Goal: Transaction & Acquisition: Purchase product/service

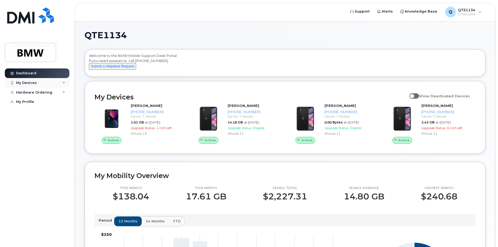
click at [29, 81] on div "My Devices" at bounding box center [26, 83] width 21 height 4
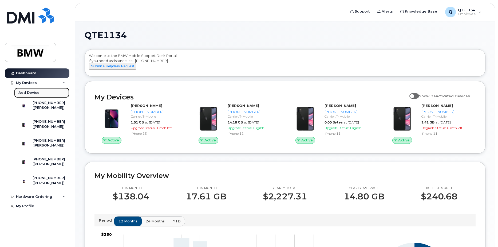
click at [33, 90] on div "Add Device" at bounding box center [28, 92] width 21 height 5
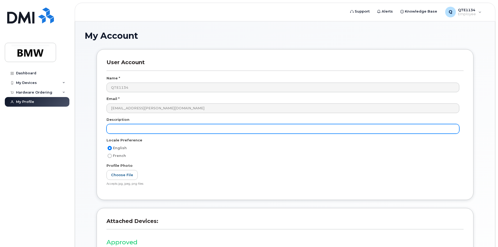
click at [139, 130] on input "text" at bounding box center [283, 129] width 353 height 10
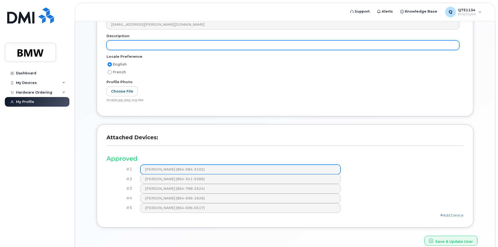
scroll to position [2, 0]
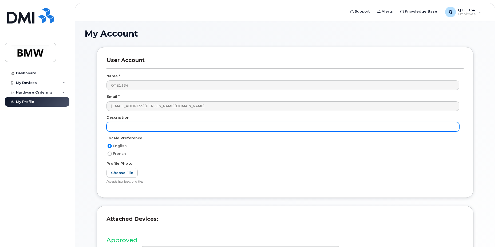
click at [139, 129] on input "text" at bounding box center [283, 127] width 353 height 10
type input "Phone for new associate"
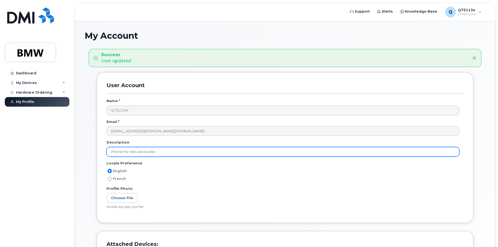
click at [152, 148] on input "Phone for new associate" at bounding box center [283, 152] width 353 height 10
drag, startPoint x: 165, startPoint y: 152, endPoint x: 91, endPoint y: 145, distance: 75.1
click at [96, 150] on div "User Account Name * QTE1134 Email * alexander.kd.kull@bmwmc.com Description Pho…" at bounding box center [285, 151] width 385 height 159
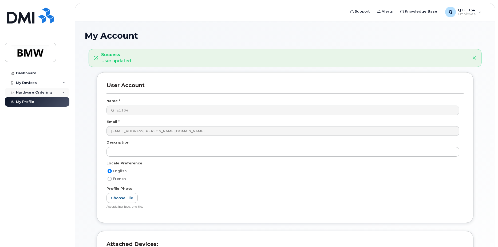
click at [42, 92] on div "Hardware Ordering" at bounding box center [34, 92] width 36 height 4
click at [36, 95] on div "Hardware Ordering" at bounding box center [37, 93] width 65 height 10
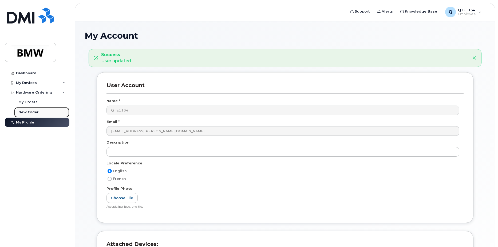
click at [34, 111] on div "New Order" at bounding box center [28, 112] width 20 height 5
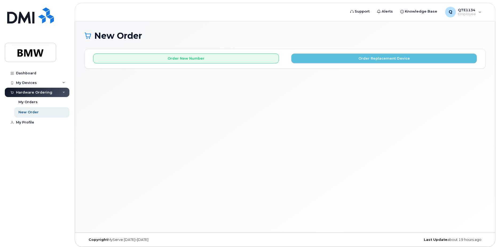
click at [293, 106] on div "New Order × Share This Order If you want to allow others to create or edit orde…" at bounding box center [285, 126] width 420 height 211
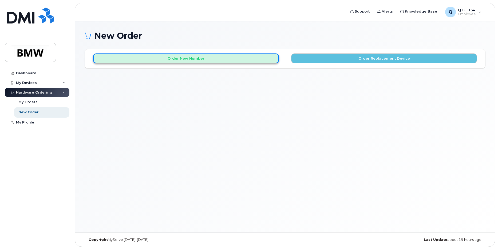
click at [206, 61] on button "Order New Number" at bounding box center [186, 58] width 186 height 10
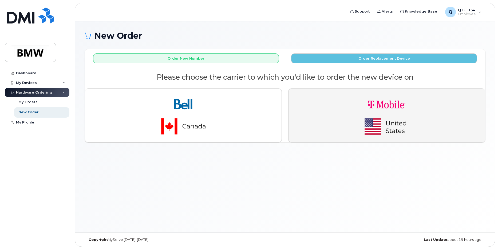
click at [350, 115] on img "button" at bounding box center [387, 115] width 75 height 45
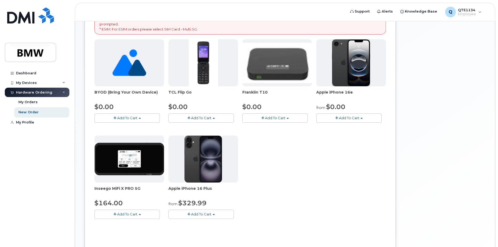
scroll to position [107, 0]
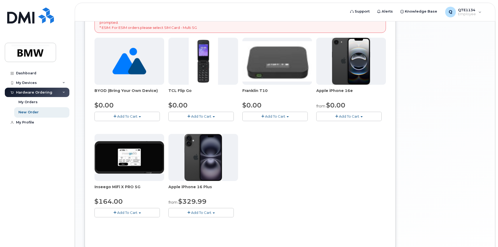
click at [343, 119] on button "Add To Cart" at bounding box center [348, 116] width 65 height 9
click at [345, 126] on link "$0.00 - 30 Month Activation (128GB)" at bounding box center [356, 126] width 77 height 7
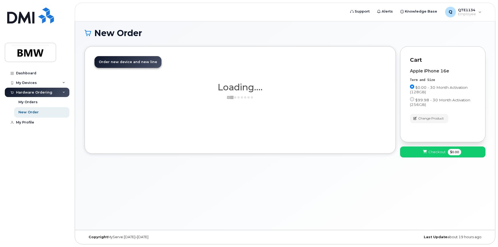
scroll to position [3, 0]
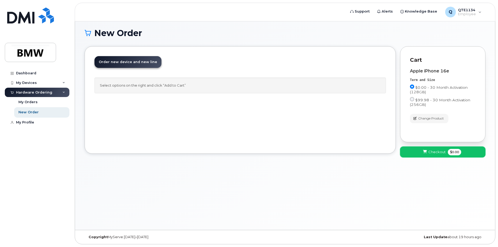
click at [439, 153] on span "Checkout" at bounding box center [437, 151] width 17 height 5
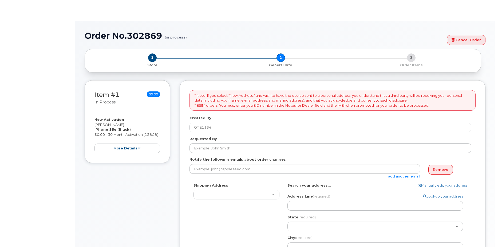
select select
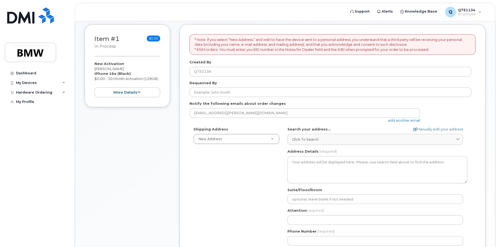
scroll to position [80, 0]
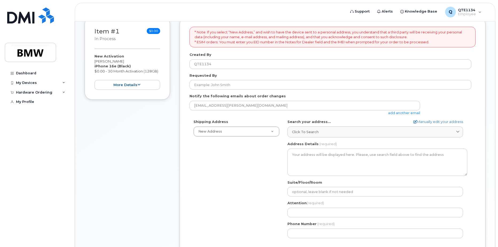
click at [219, 69] on form "* Note: If you select “New Address,” and wish to have the device sent to a pers…" at bounding box center [333, 156] width 286 height 258
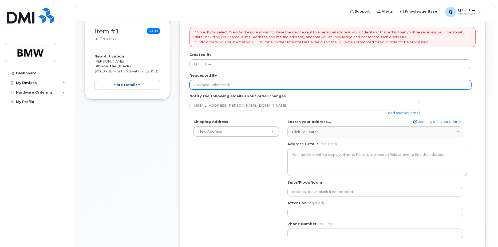
click at [219, 84] on input "Requested By" at bounding box center [331, 85] width 282 height 10
type input "a"
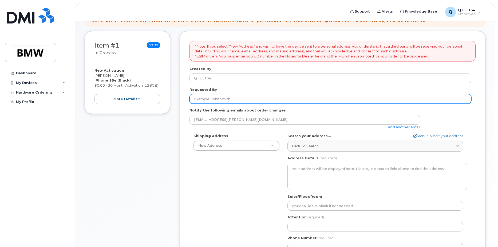
scroll to position [53, 0]
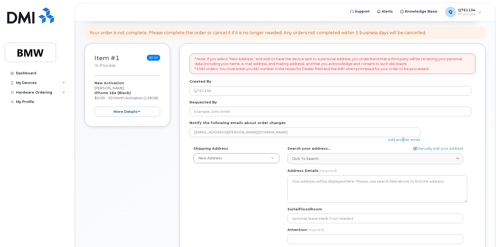
click at [401, 141] on link "add another email" at bounding box center [404, 139] width 32 height 4
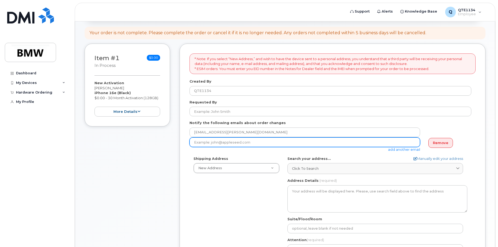
click at [248, 145] on input "email" at bounding box center [305, 142] width 231 height 10
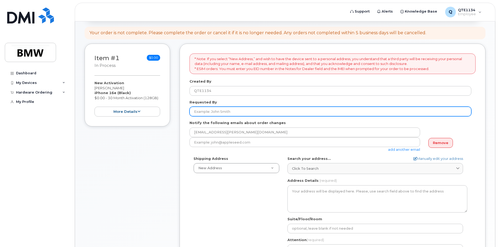
click at [222, 110] on input "Requested By" at bounding box center [331, 112] width 282 height 10
paste input "Guillermo.Garcia-Garcia@bmw.de"
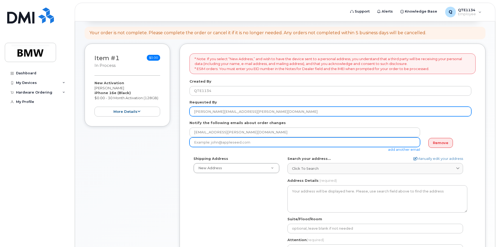
type input "Guillermo.Garcia-Garcia@bmw.de"
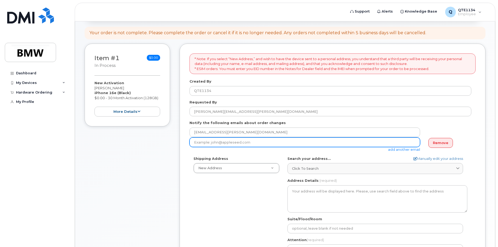
click at [215, 142] on input "email" at bounding box center [305, 142] width 231 height 10
paste input "Guillermo.Garcia-Garcia@bmw.de"
type input "Guillermo.Garcia-Garcia@bmw.de"
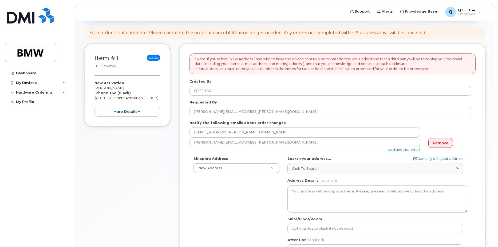
click at [347, 161] on div "Search your address... Manually edit your address Click to search No available …" at bounding box center [378, 165] width 180 height 18
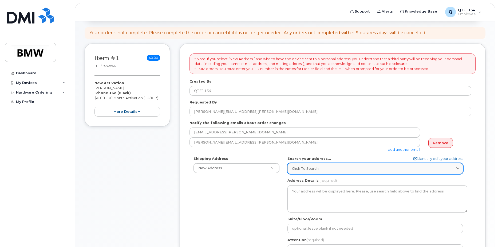
click at [343, 167] on div "Click to search" at bounding box center [375, 168] width 167 height 5
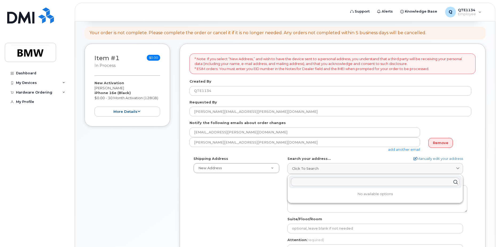
click at [242, 181] on div "Shipping Address New Address New Address BMW MC Plant BMW North America Financi…" at bounding box center [331, 217] width 282 height 123
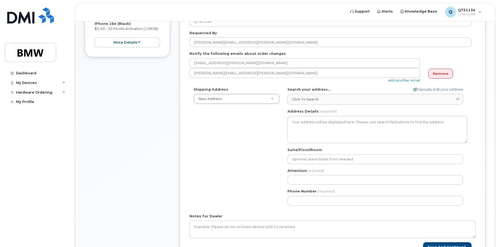
scroll to position [134, 0]
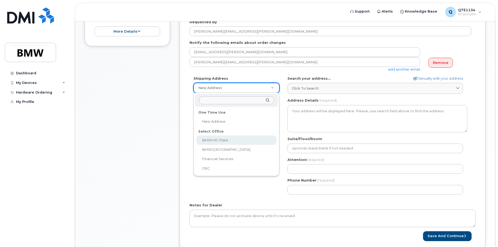
select select
type textarea "1400 Highway 101 S GREER SC 29651-6731 UNITED STATES Greer South Carolina 29651…"
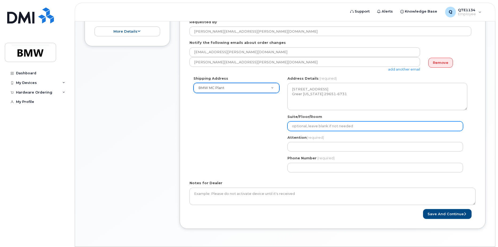
click at [315, 130] on input "Suite/Floor/Room" at bounding box center [376, 126] width 176 height 10
select select
type input "S"
select select
type input "SO"
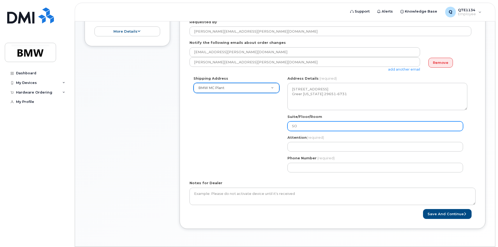
select select
type input "SOC"
select select
type input "SOC B"
select select
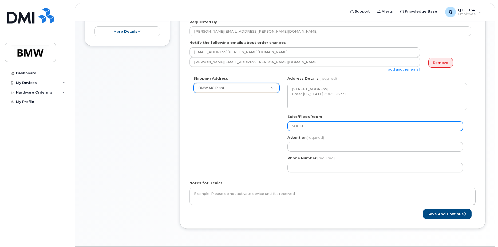
type input "SOC Bu"
select select
type input "SOC Bui"
select select
type input "SOC Buil"
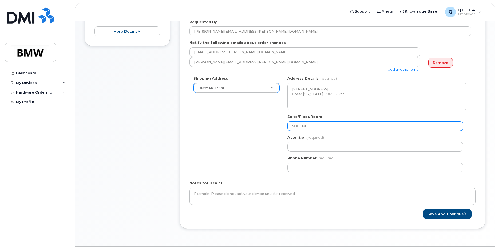
select select
type input "SOC Build"
select select
type input "SOC Buildi"
select select
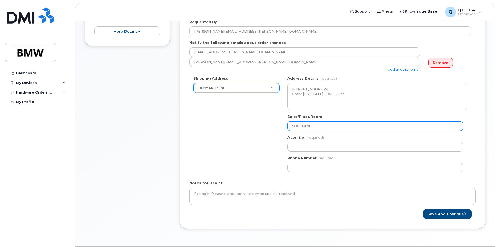
type input "SOC Buildin"
select select
type input "SOC Building 2"
select select
type input "SOC Building 21"
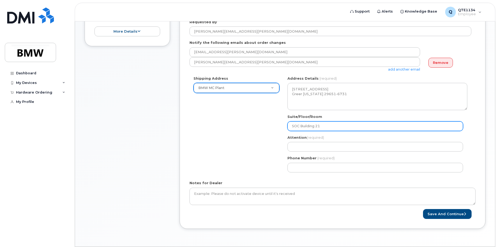
select select
type input "SOC Building 2"
select select
type input "SOC Building 2n"
select select
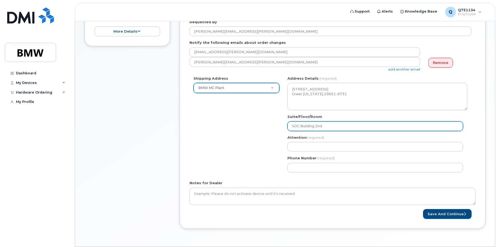
type input "SOC Building 2nd"
select select
type input "SOC Building 2nd F"
select select
type input "SOC Building 2nd Fl"
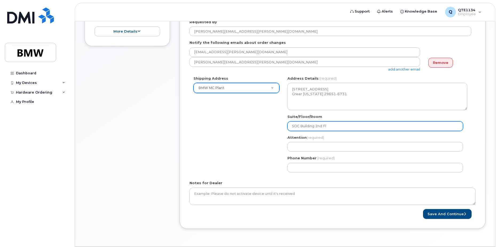
select select
type input "SOC Building 2nd Flo"
select select
type input "SOC Building 2nd Floo"
select select
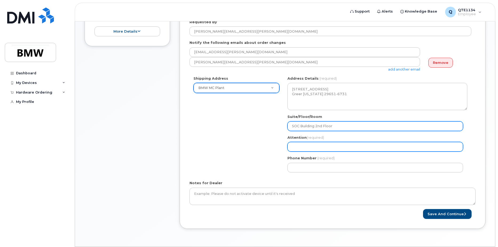
type input "SOC Building 2nd Floor"
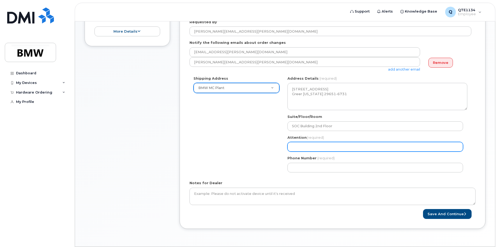
click at [313, 145] on input "Attention (required)" at bounding box center [376, 147] width 176 height 10
select select
type input "A"
select select
type input "Al"
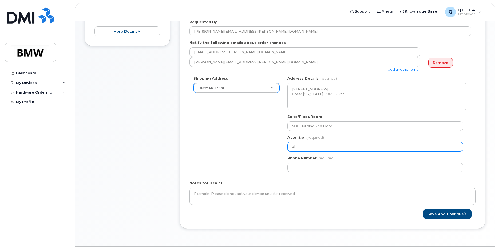
select select
type input "Ale"
select select
type input "Alex"
select select
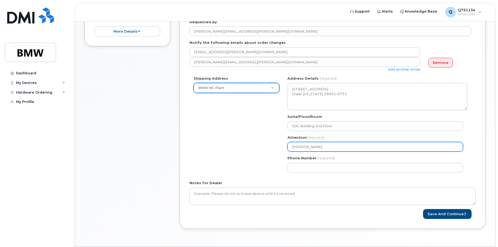
type input "Alexa"
select select
type input "Alexan"
select select
type input "Alexand"
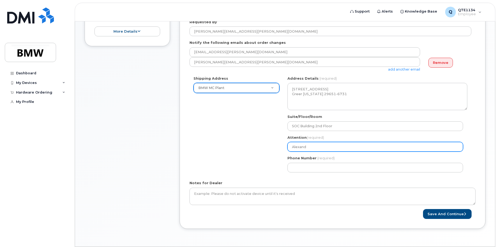
select select
type input "Alexande"
select select
type input "Alexander"
select select
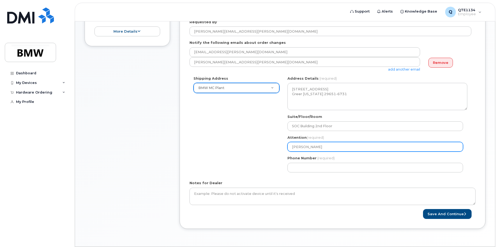
type input "Alexander K"
select select
type input "Alexander Ku"
select select
type input "Alexander Kul"
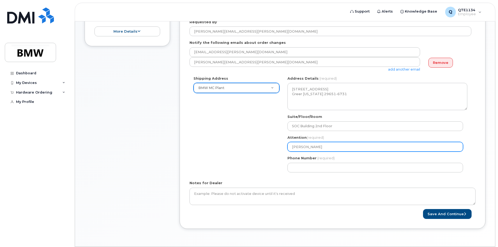
select select
type input "Alexander Kull"
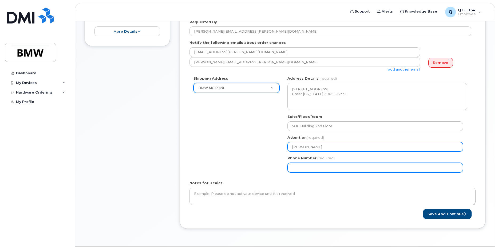
select select
type input "864"
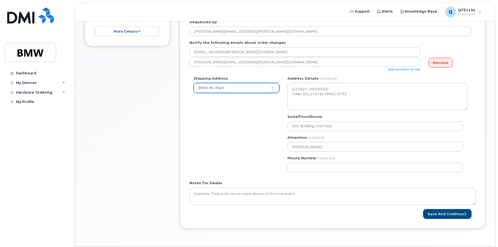
click at [242, 160] on div "Shipping Address BMW MC Plant New Address BMW MC Plant BMW North America Financ…" at bounding box center [331, 126] width 282 height 100
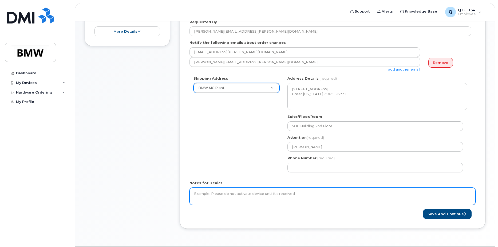
click at [234, 197] on textarea "Notes for Dealer" at bounding box center [333, 196] width 286 height 18
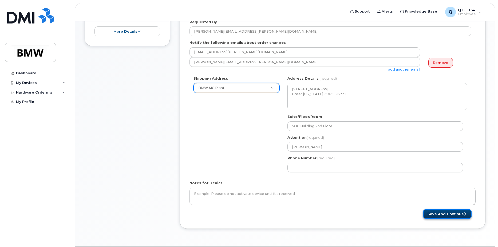
click at [459, 216] on button "Save and Continue" at bounding box center [447, 214] width 49 height 10
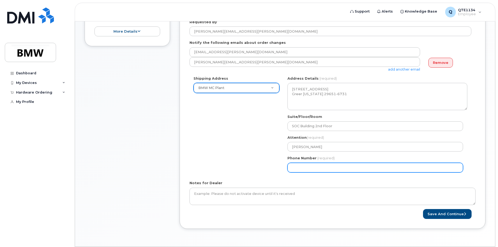
click at [299, 167] on input "Phone Number" at bounding box center [376, 168] width 176 height 10
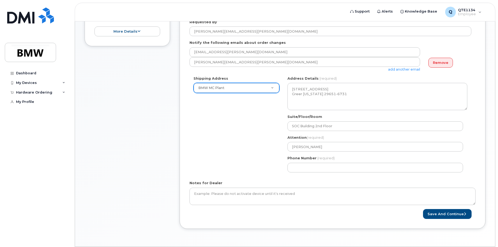
click at [424, 137] on div "Attention (required) Alexander Kull" at bounding box center [378, 143] width 180 height 17
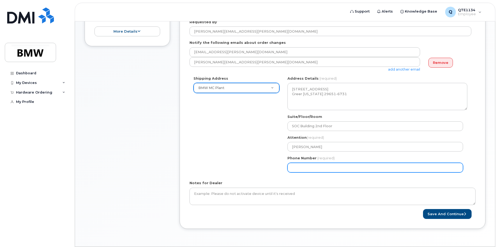
click at [337, 168] on input "Phone Number" at bounding box center [376, 168] width 176 height 10
type input "864584310"
select select
type input "8645843102"
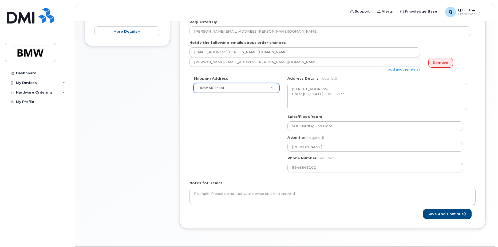
click at [405, 178] on form "* Note: If you select “New Address,” and wish to have the device sent to a pers…" at bounding box center [333, 95] width 286 height 245
click at [438, 215] on button "Save and Continue" at bounding box center [447, 214] width 49 height 10
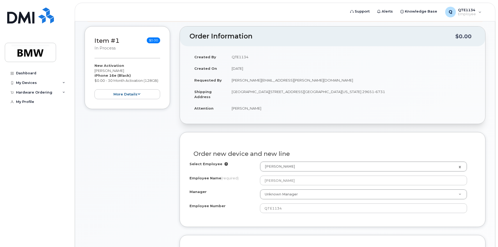
scroll to position [80, 0]
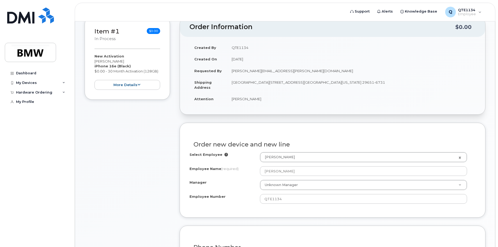
click at [288, 166] on div "Select Employee Alexander Kull 1904208 Employee Name (required) Alexander Kull …" at bounding box center [333, 178] width 286 height 52
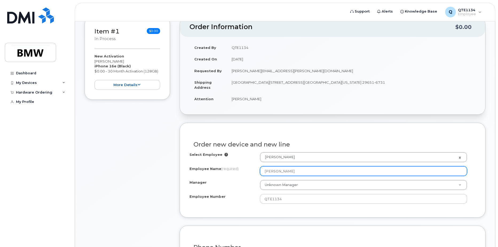
click at [286, 169] on input "[PERSON_NAME]" at bounding box center [363, 171] width 207 height 10
drag, startPoint x: 320, startPoint y: 170, endPoint x: 222, endPoint y: 162, distance: 98.1
click at [222, 162] on div "Select Employee Alexander Kull 1904208 Employee Name (required) Alexander Kull …" at bounding box center [333, 178] width 286 height 52
type input "Guillermo Garcia Garcia"
click at [280, 176] on input "Guillermo Garcia Garcia" at bounding box center [363, 171] width 207 height 10
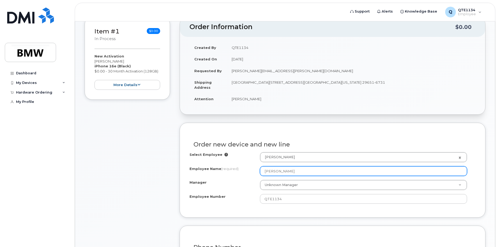
drag, startPoint x: 283, startPoint y: 172, endPoint x: 356, endPoint y: 171, distance: 73.2
click at [356, 171] on input "Guillermo Garcia Garcia" at bounding box center [363, 171] width 207 height 10
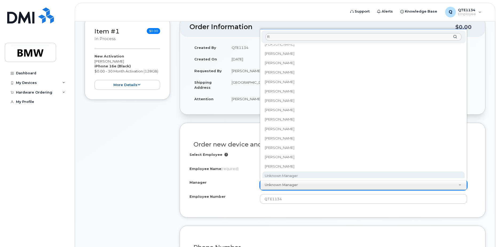
scroll to position [0, 0]
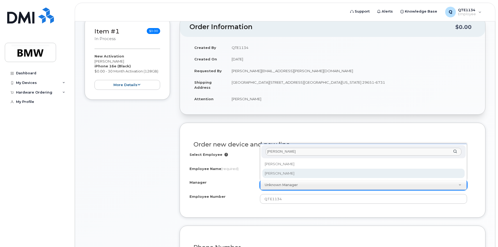
type input "Rebecca"
select select "1895323"
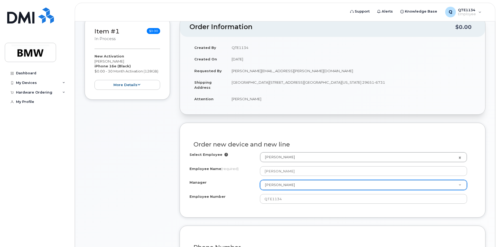
click at [244, 191] on div "Select Employee Alexander Kull 1904208 Employee Name (required) Guillermo Garci…" at bounding box center [333, 178] width 286 height 52
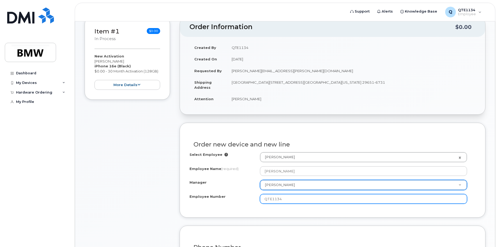
drag, startPoint x: 282, startPoint y: 199, endPoint x: 233, endPoint y: 199, distance: 49.1
click at [234, 199] on div "Employee Number QTE1134" at bounding box center [333, 199] width 286 height 10
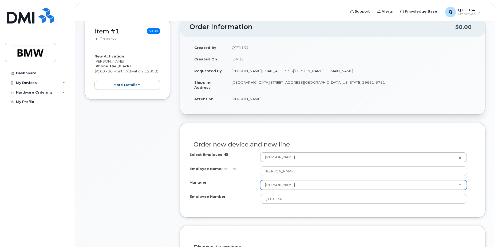
click at [244, 187] on div "Manager" at bounding box center [225, 183] width 70 height 7
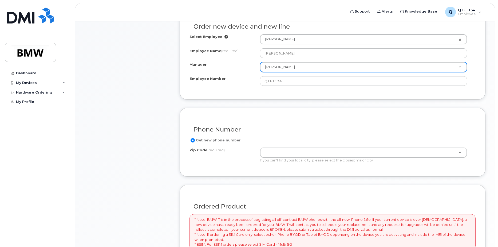
scroll to position [214, 0]
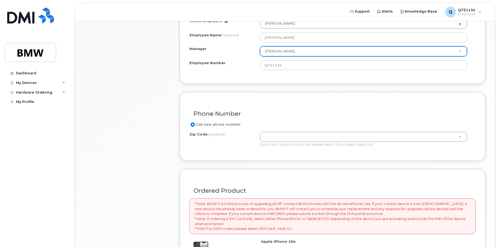
click at [247, 136] on div "Zip Code (required)" at bounding box center [225, 135] width 70 height 7
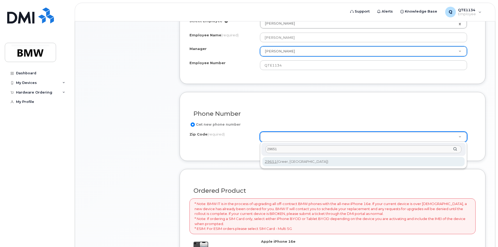
type input "29651"
type input "29651 (Greer, SC)"
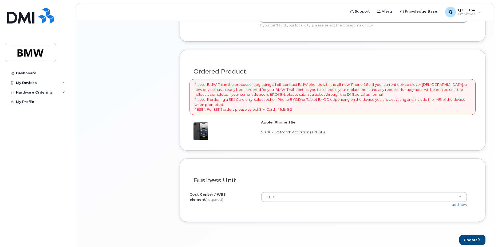
scroll to position [347, 0]
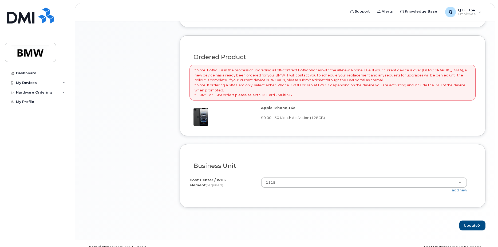
click at [288, 157] on div "Business Unit" at bounding box center [333, 163] width 286 height 19
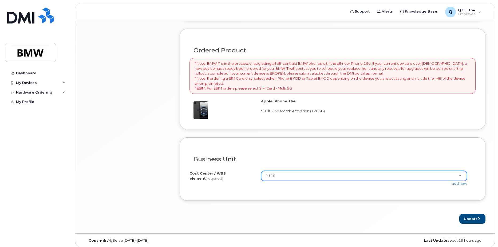
scroll to position [357, 0]
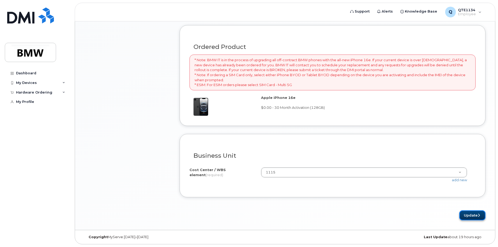
click at [466, 217] on button "Update" at bounding box center [473, 215] width 26 height 10
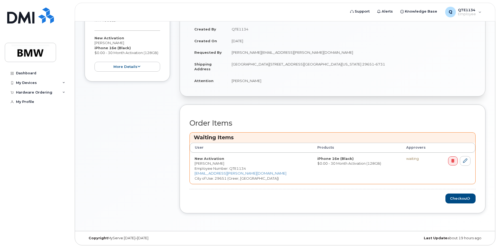
scroll to position [122, 0]
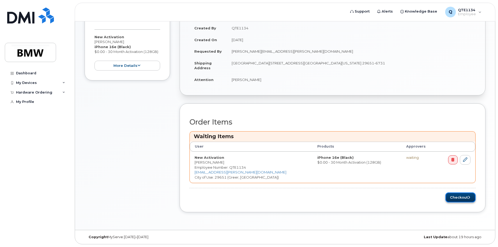
click at [458, 197] on button "Checkout" at bounding box center [461, 197] width 30 height 10
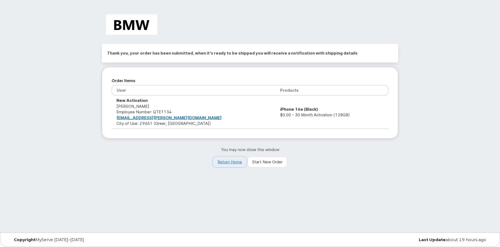
click at [230, 163] on link "Return Home" at bounding box center [230, 161] width 34 height 11
